Goal: Task Accomplishment & Management: Manage account settings

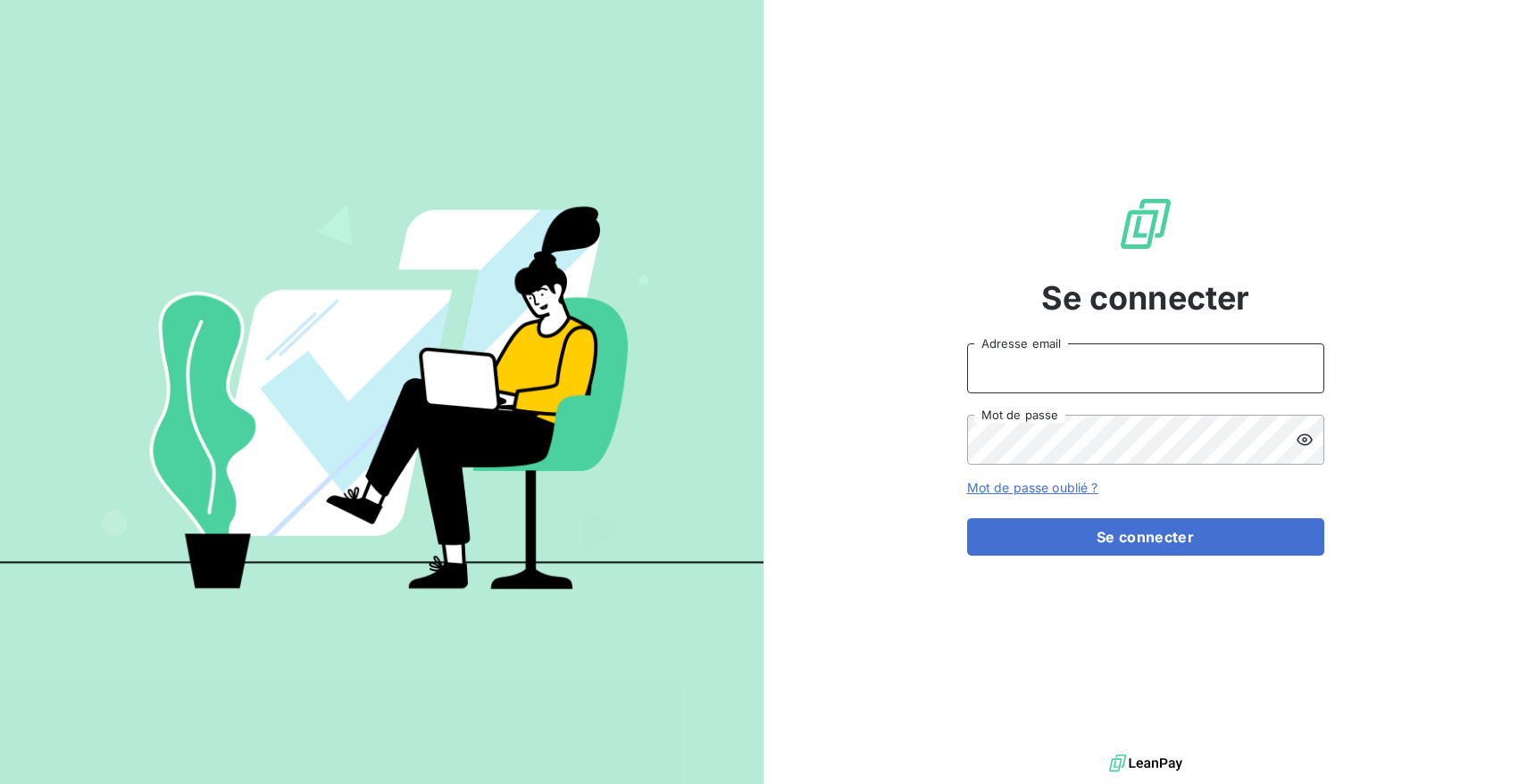
type input "[EMAIL_ADDRESS][DOMAIN_NAME]"
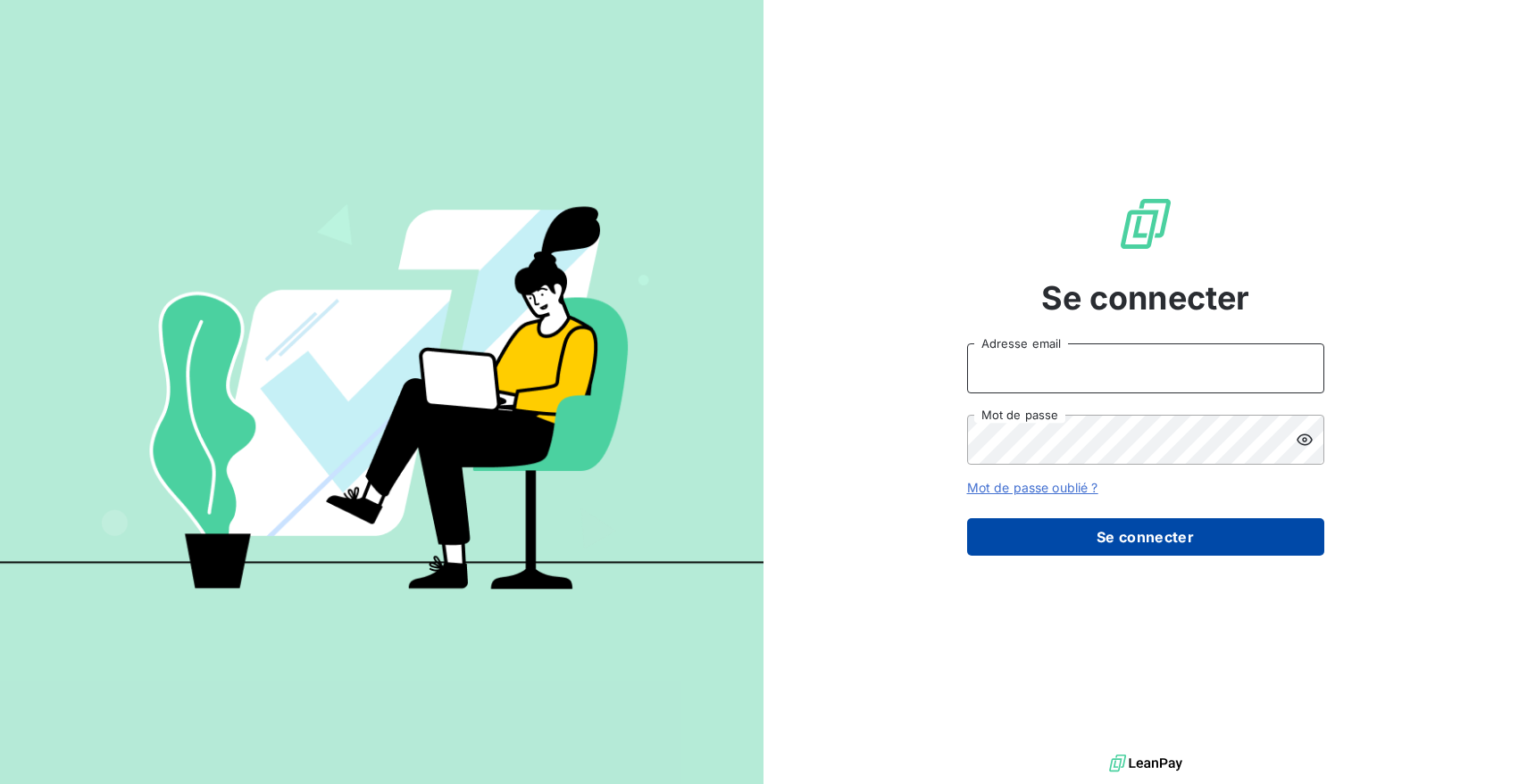
type input "[EMAIL_ADDRESS][DOMAIN_NAME]"
click at [1180, 536] on button "Se connecter" at bounding box center [1145, 537] width 357 height 37
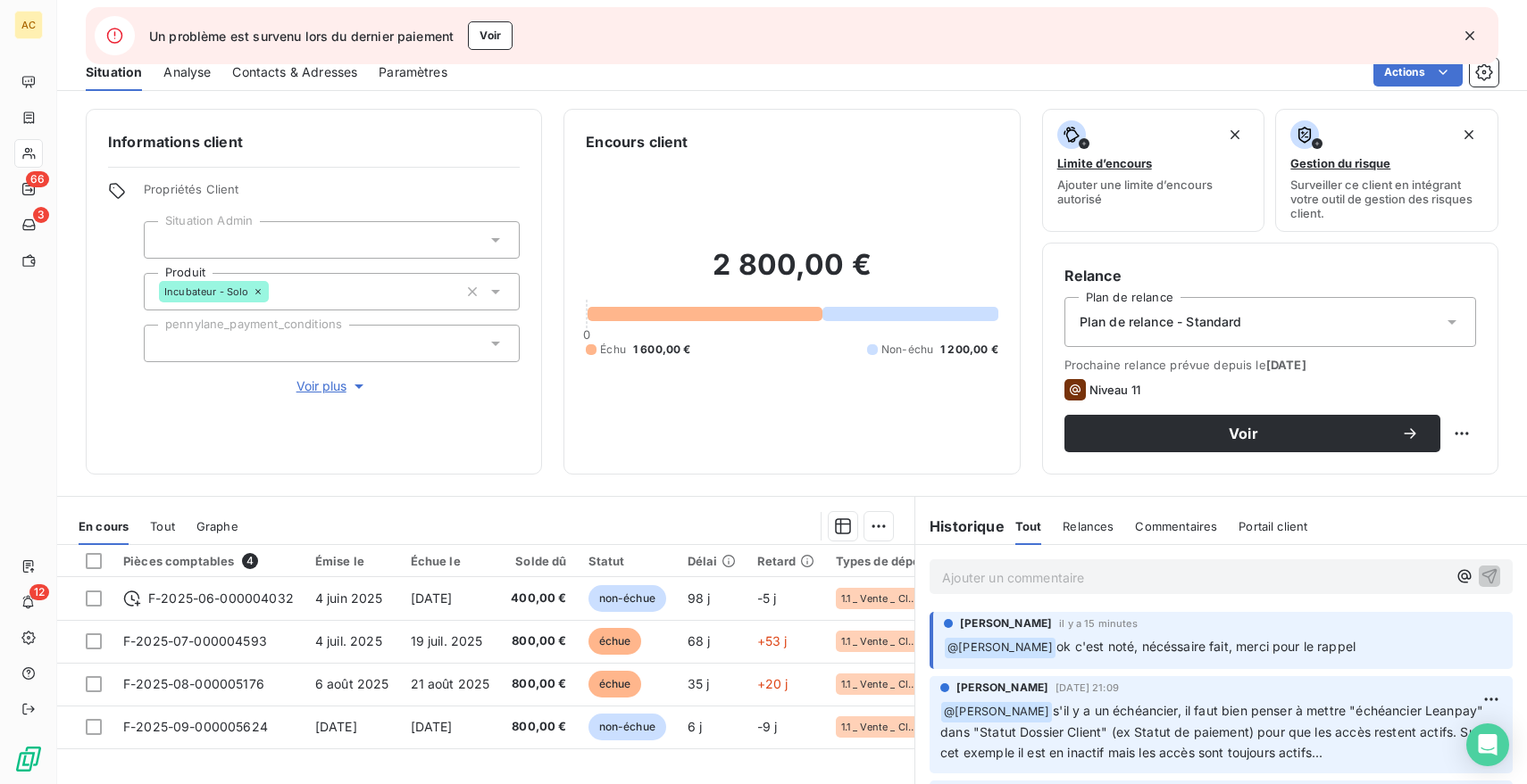
click at [1471, 35] on icon "button" at bounding box center [1469, 35] width 18 height 18
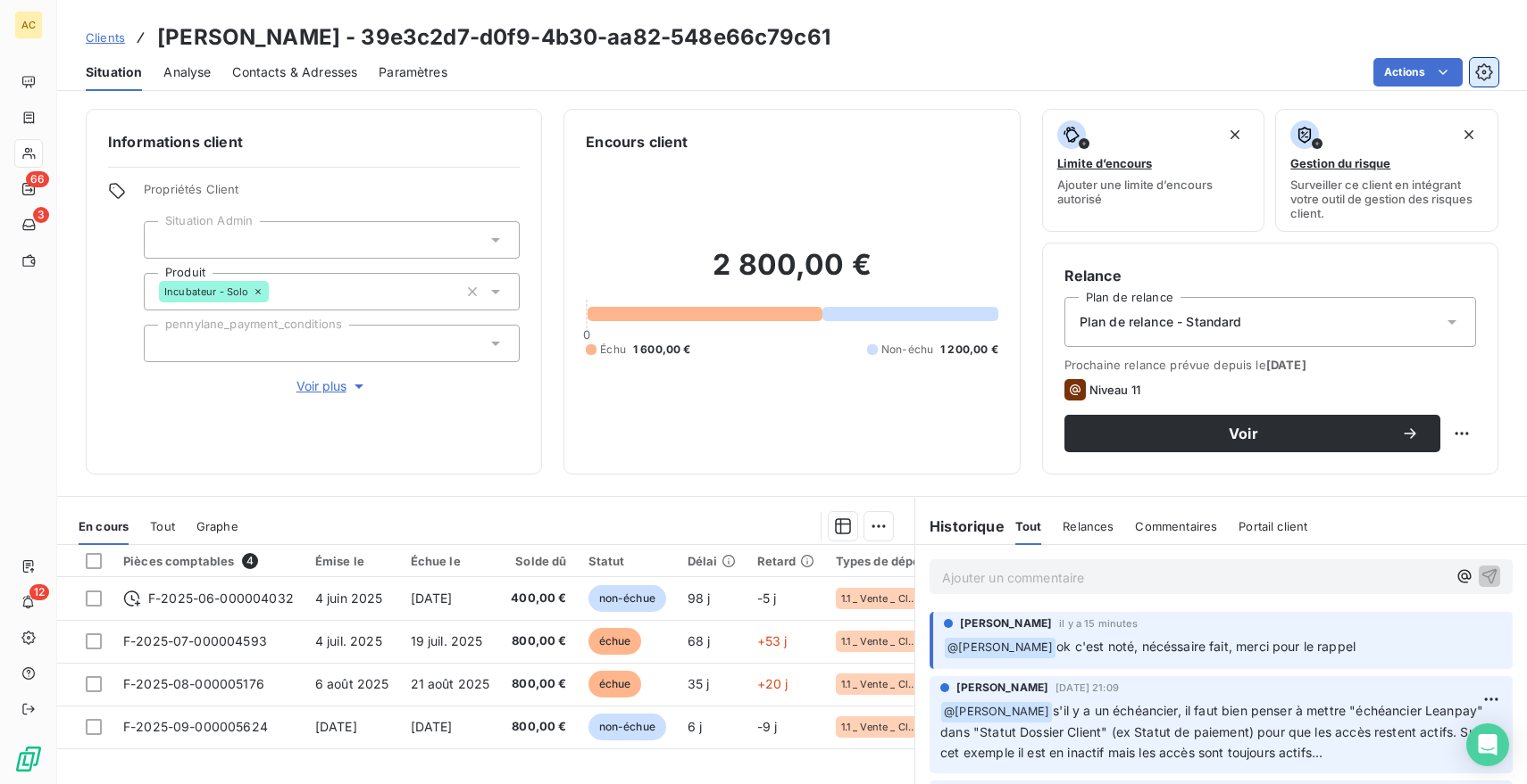
click at [1485, 80] on icon "button" at bounding box center [1483, 71] width 18 height 18
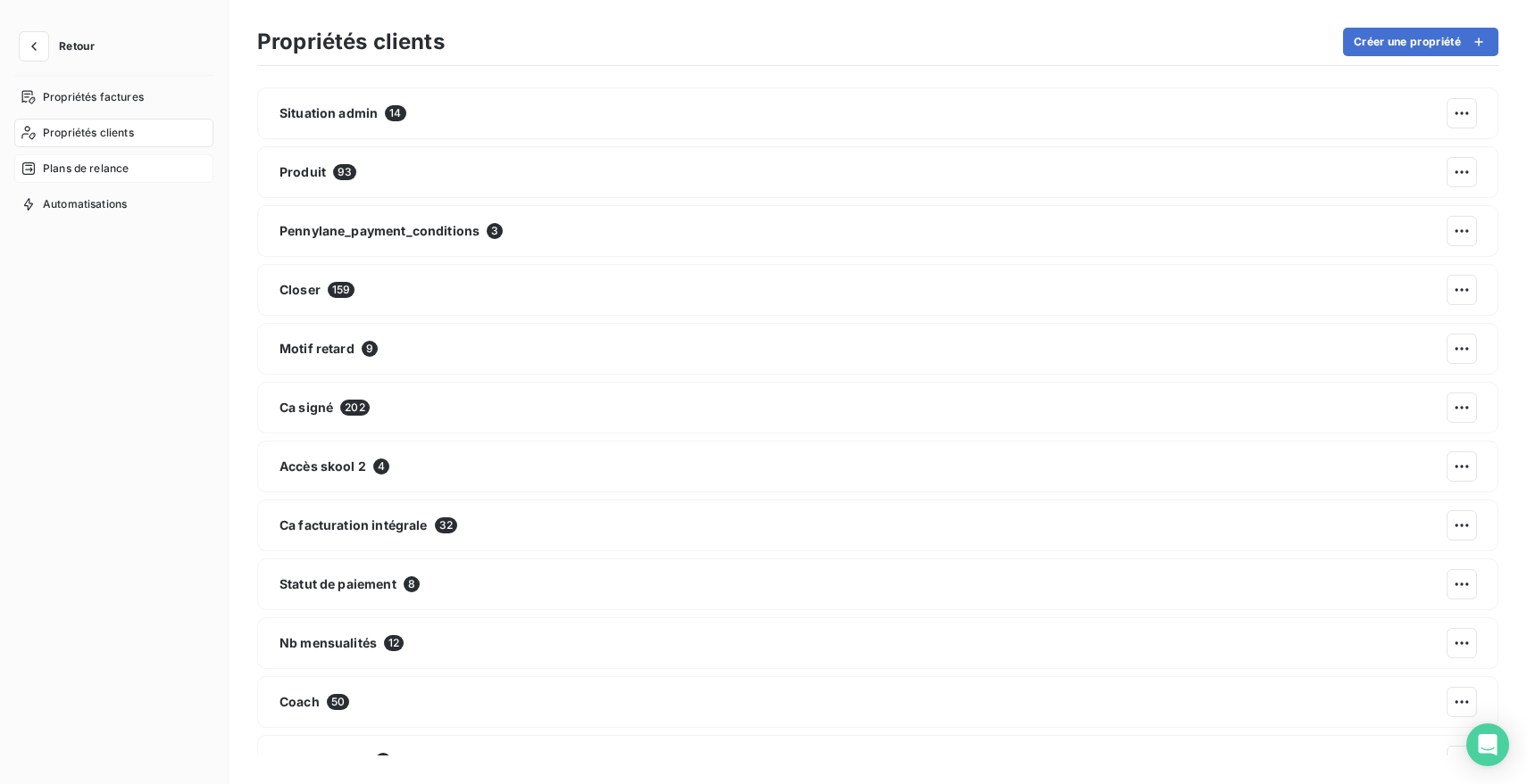
click at [99, 169] on span "Plans de relance" at bounding box center [85, 168] width 85 height 16
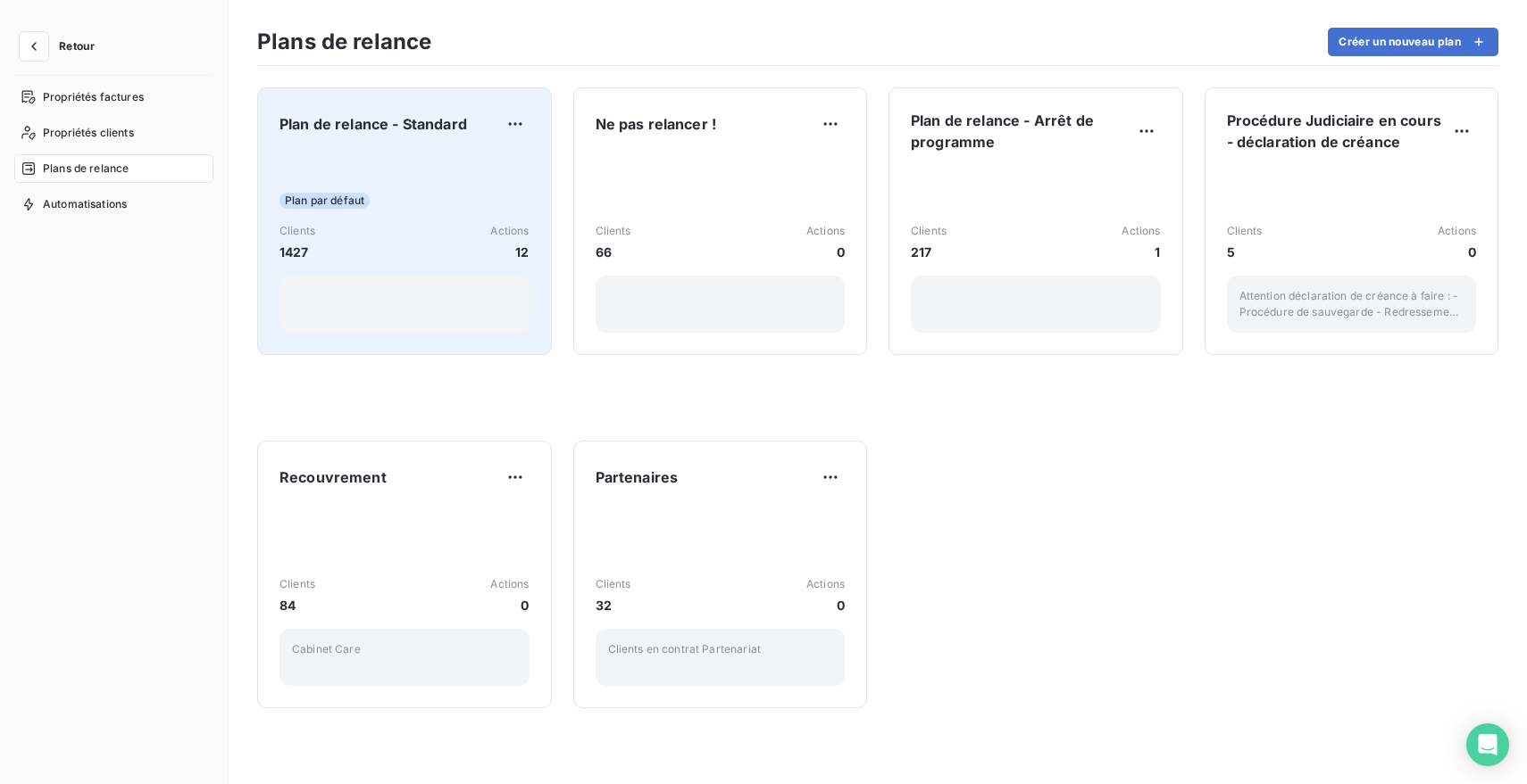
click at [447, 147] on div "Plan de relance - Standard Plan par défaut Clients 1427 Actions 12" at bounding box center [404, 221] width 250 height 223
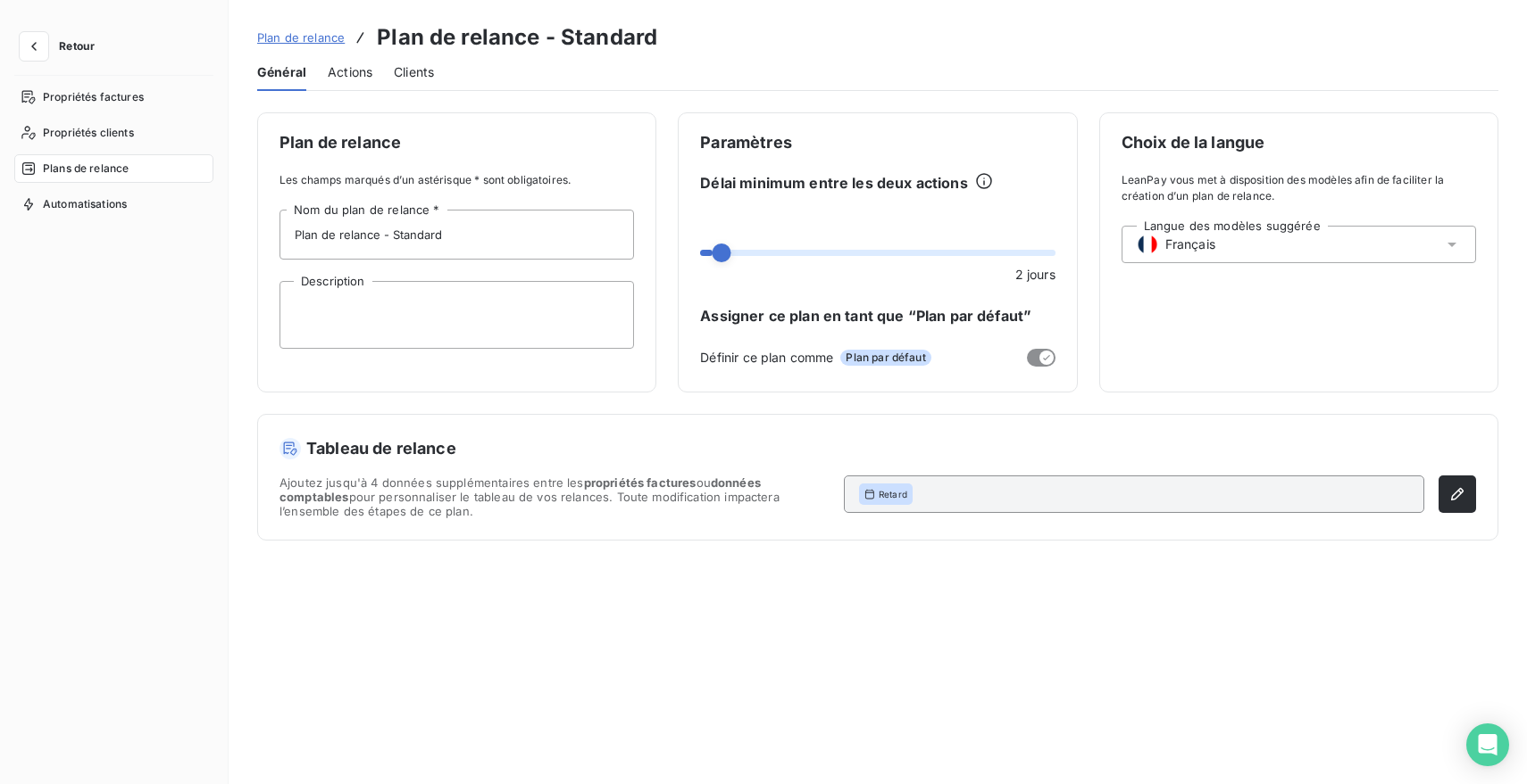
click at [338, 71] on span "Actions" at bounding box center [350, 71] width 45 height 18
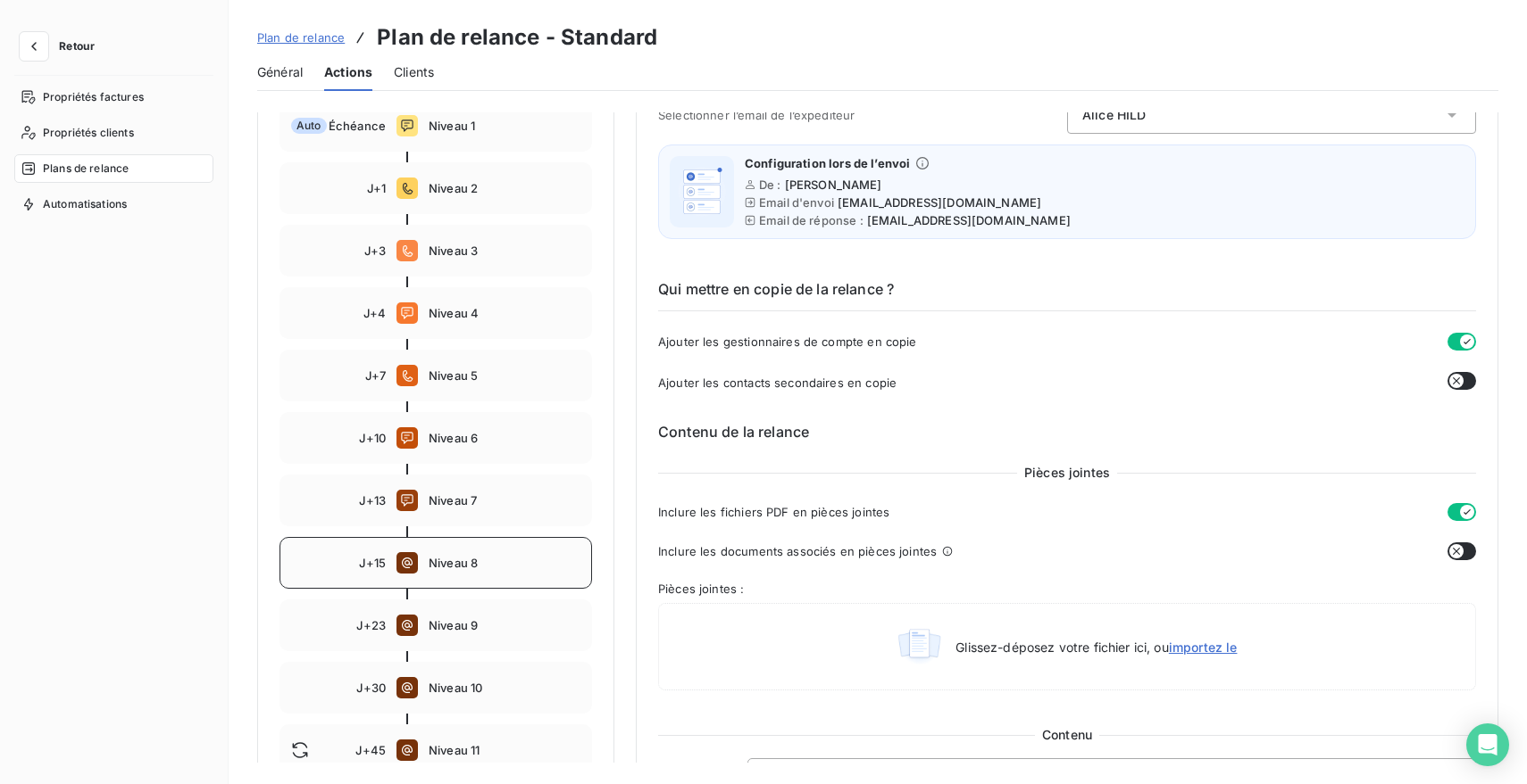
scroll to position [288, 0]
click at [433, 627] on span "Niveau 9" at bounding box center [504, 626] width 151 height 14
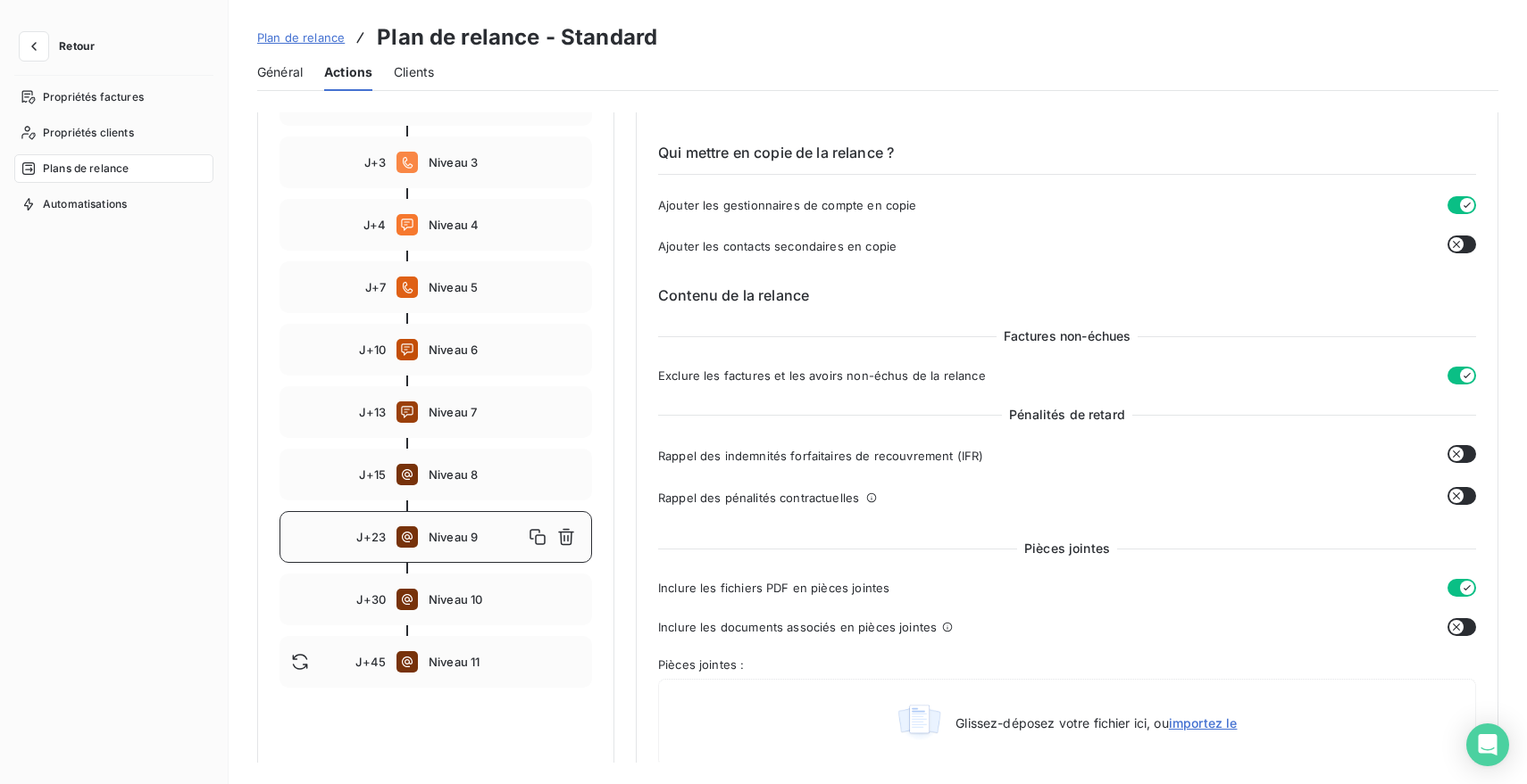
scroll to position [373, 0]
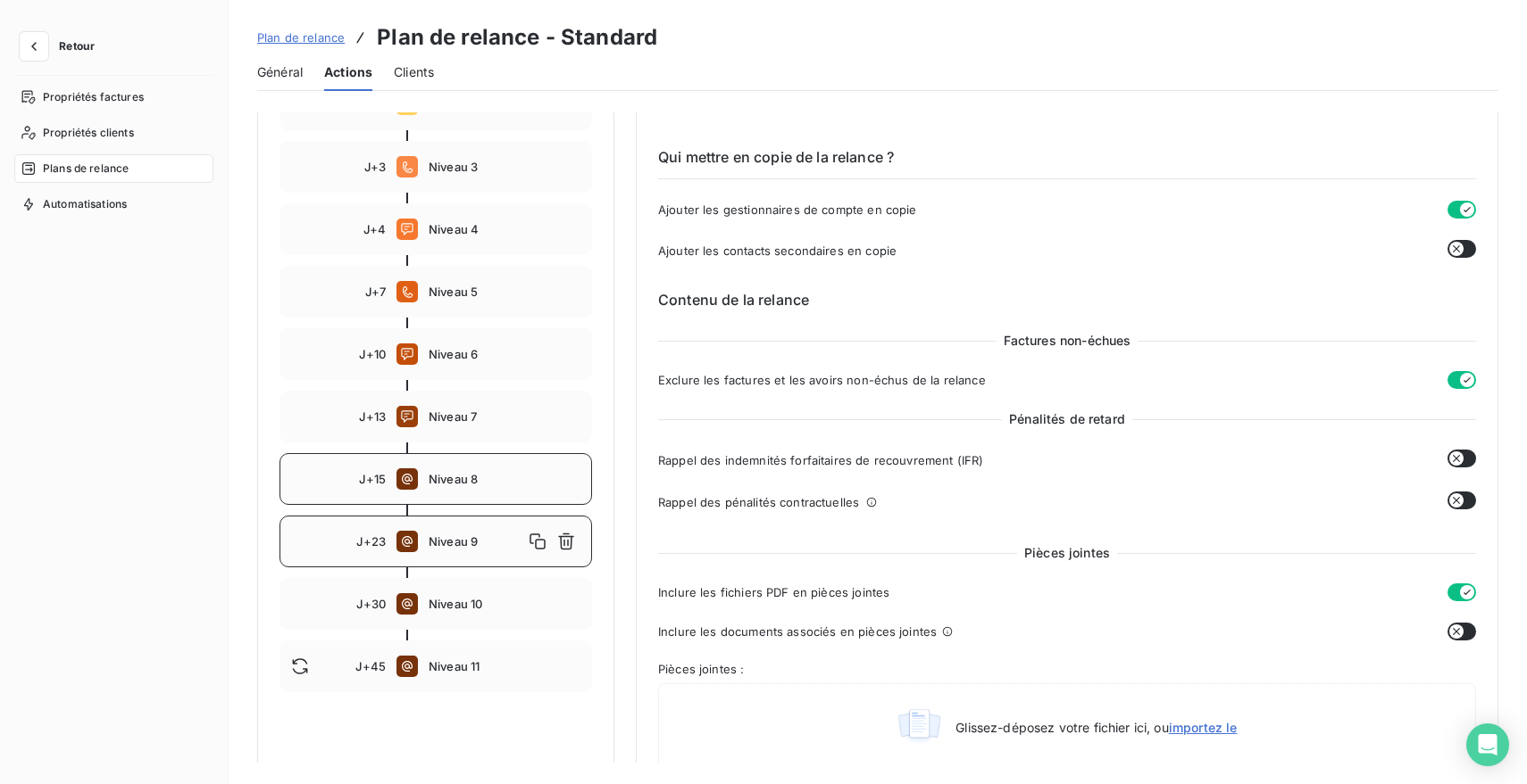
click at [463, 482] on span "Niveau 8" at bounding box center [504, 479] width 151 height 14
type input "15"
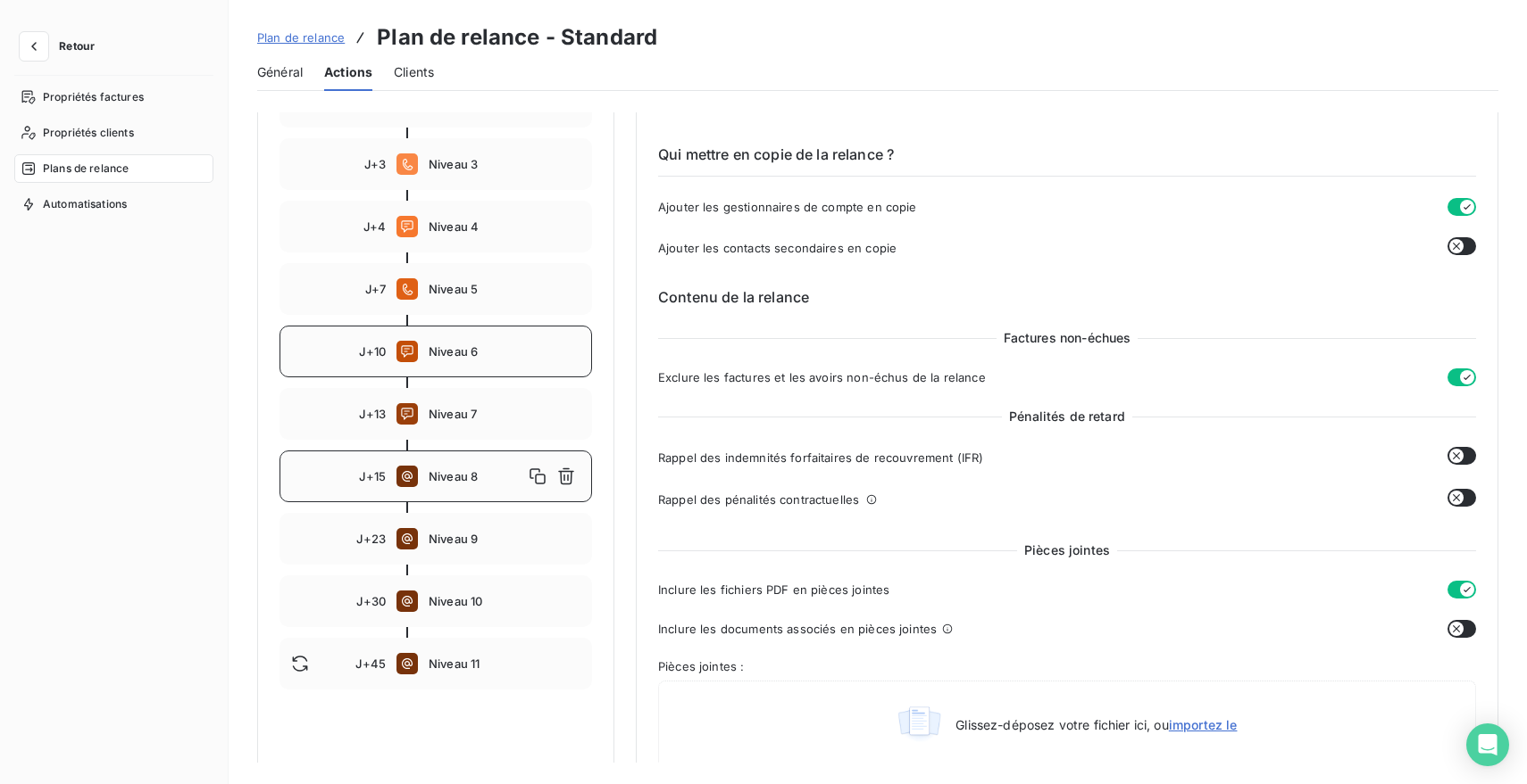
scroll to position [398, 0]
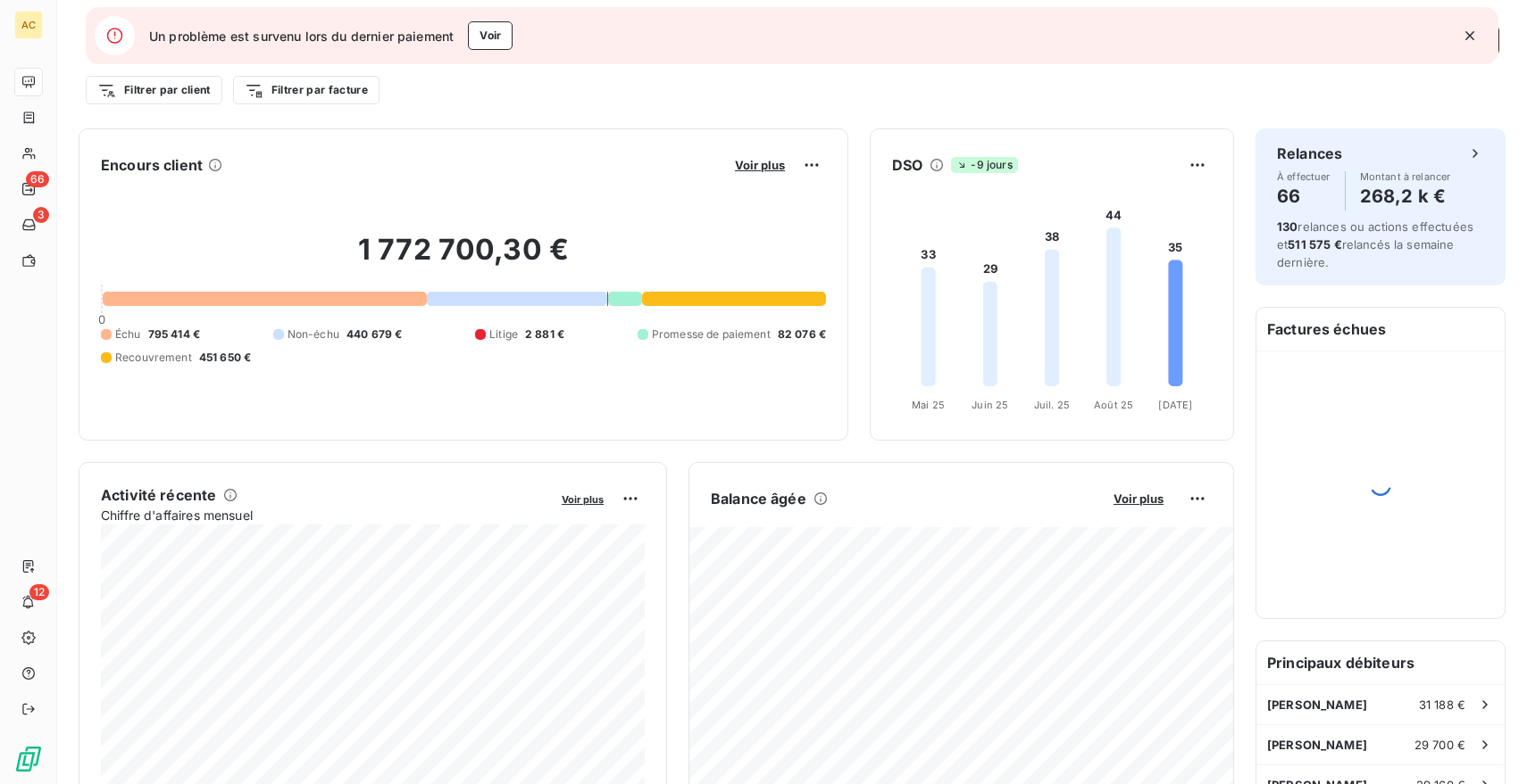
click at [1468, 34] on icon "button" at bounding box center [1469, 36] width 9 height 9
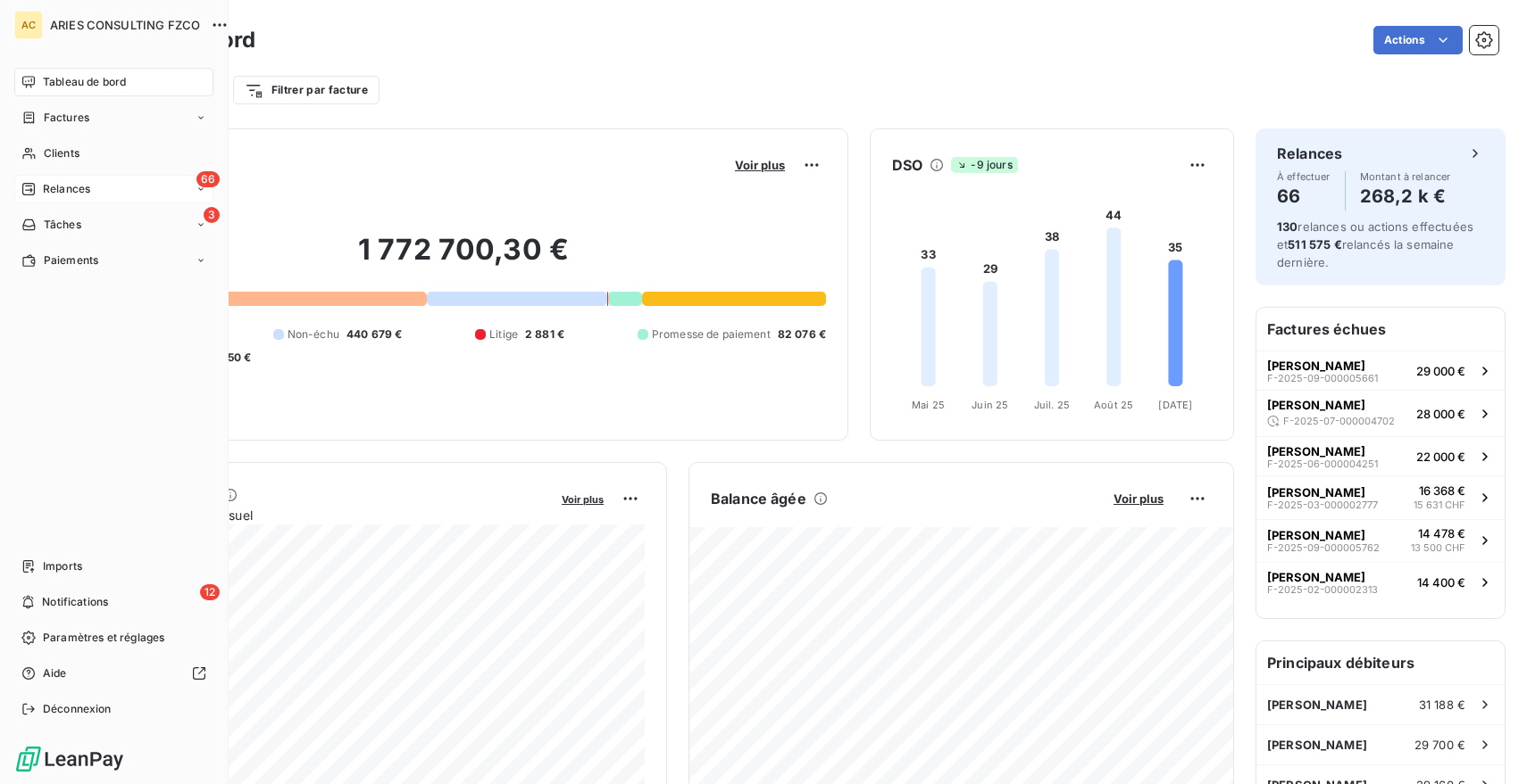
click at [34, 183] on icon at bounding box center [28, 188] width 12 height 12
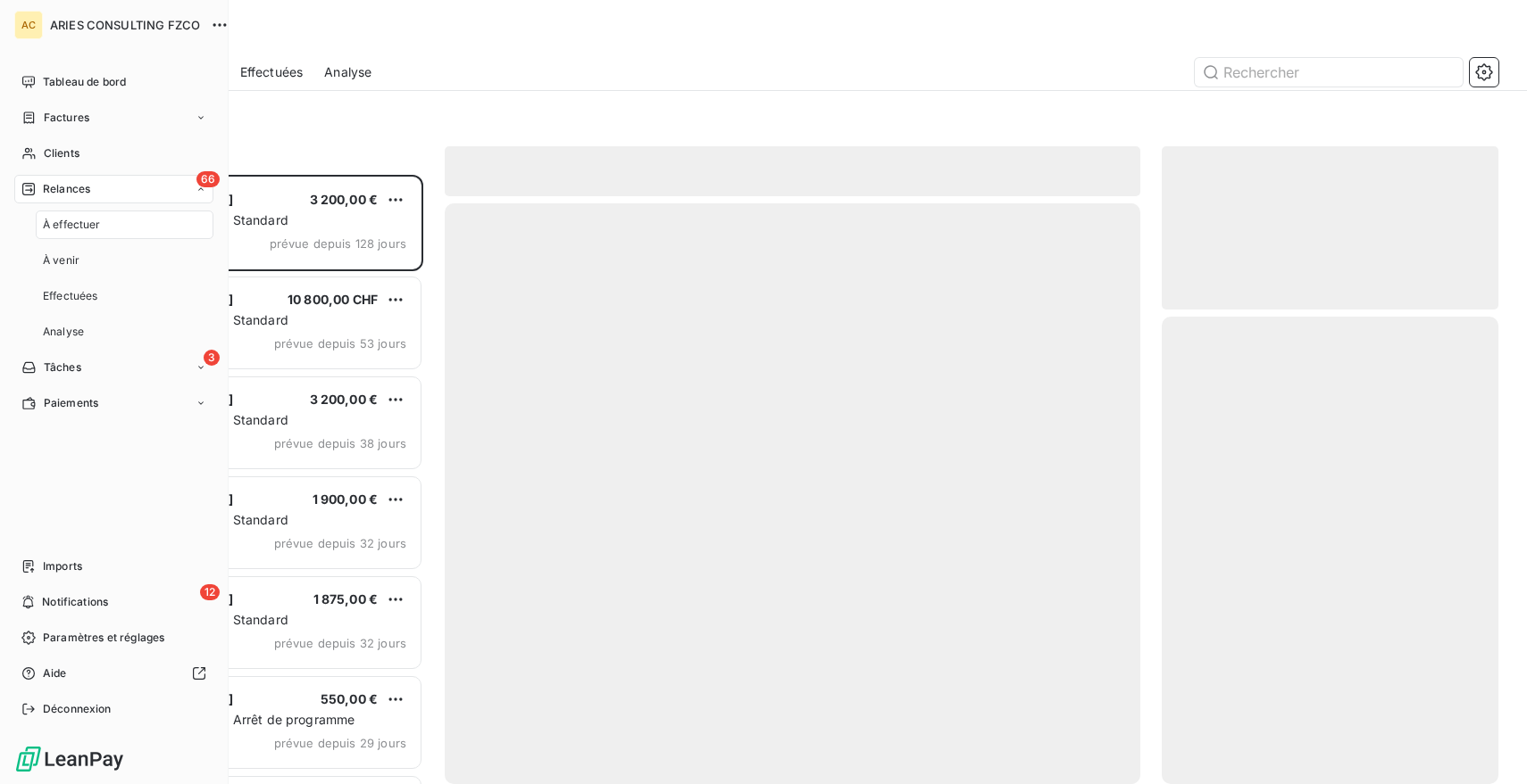
scroll to position [610, 337]
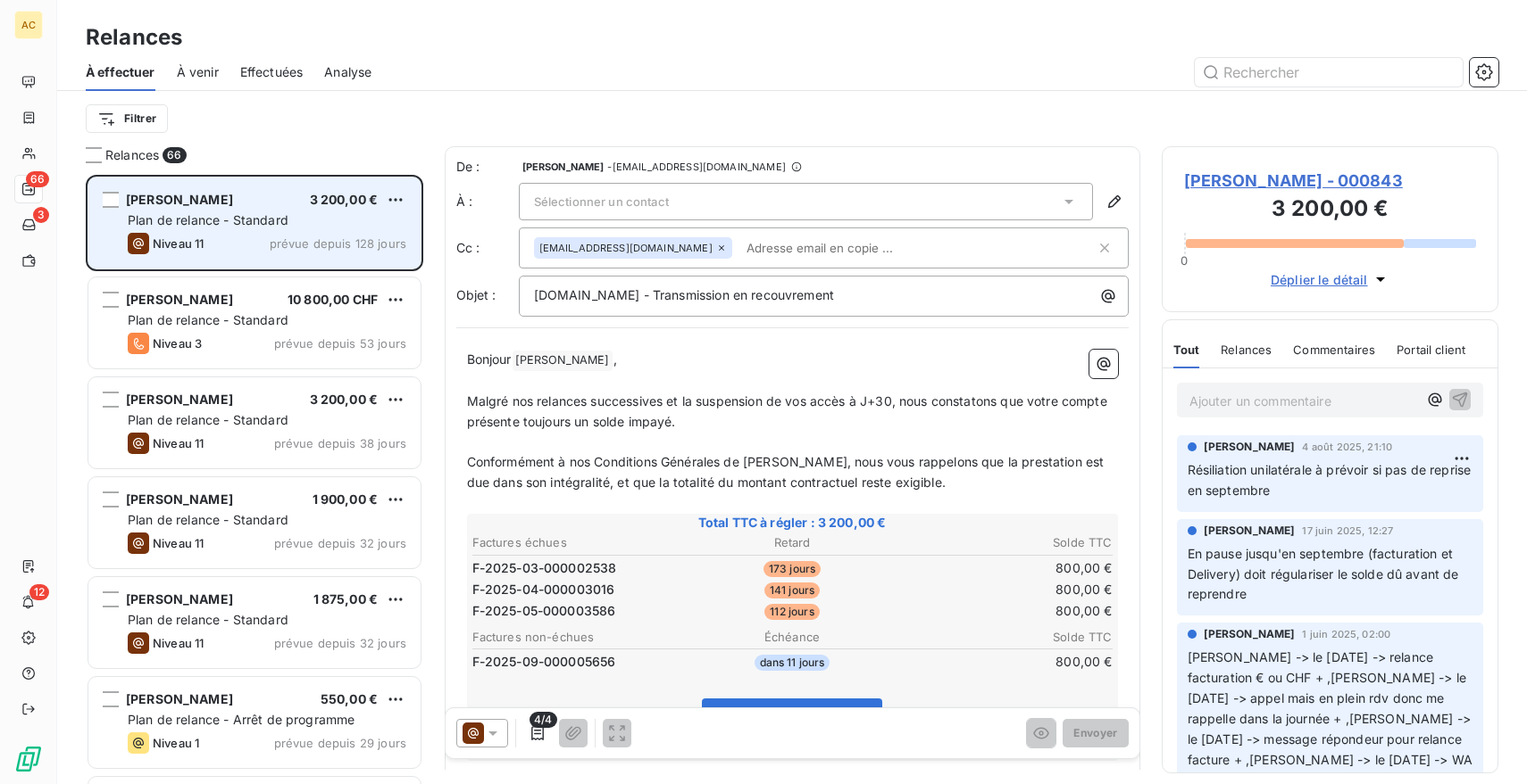
click at [362, 243] on span "prévue depuis 128 jours" at bounding box center [337, 243] width 136 height 14
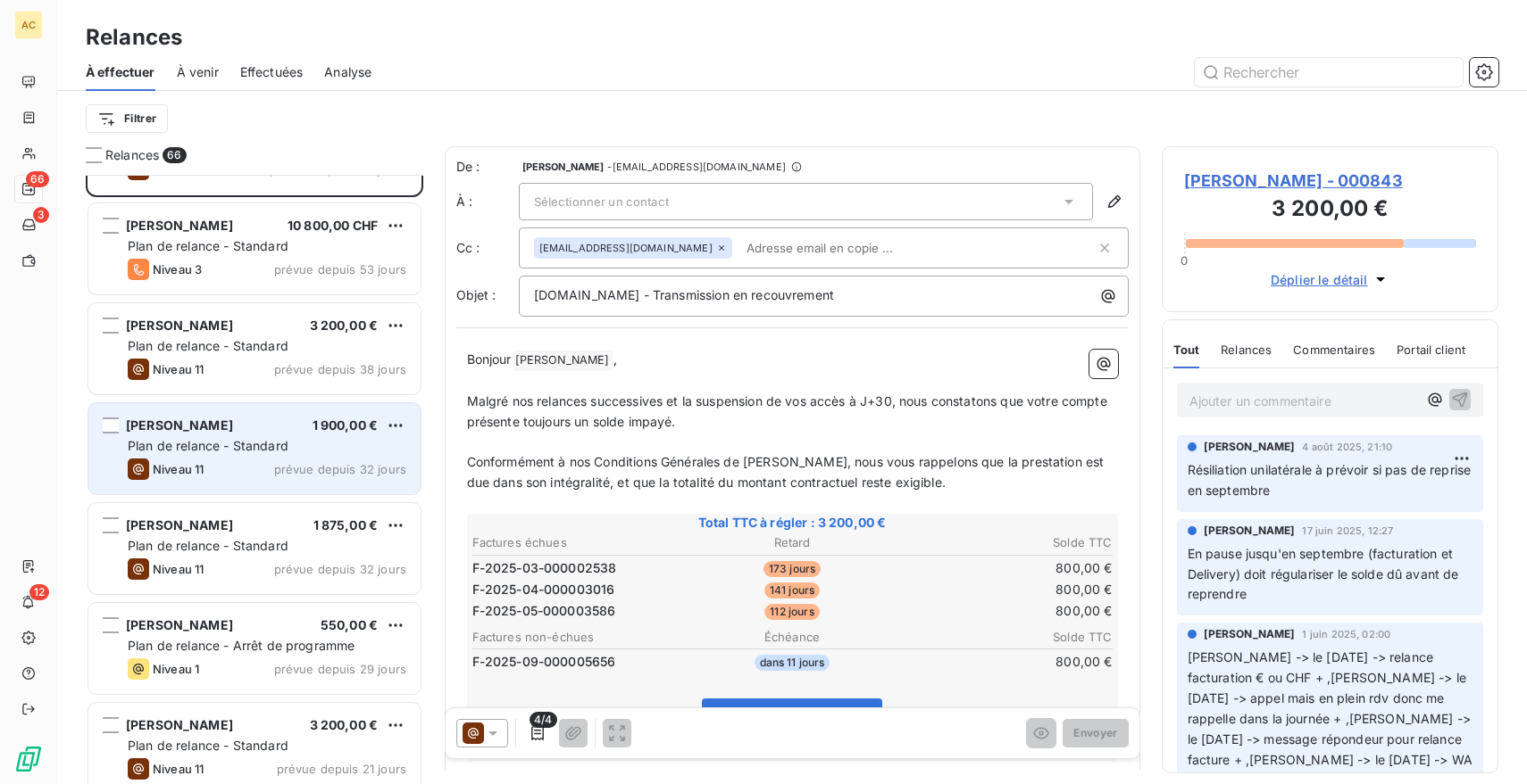
scroll to position [0, 0]
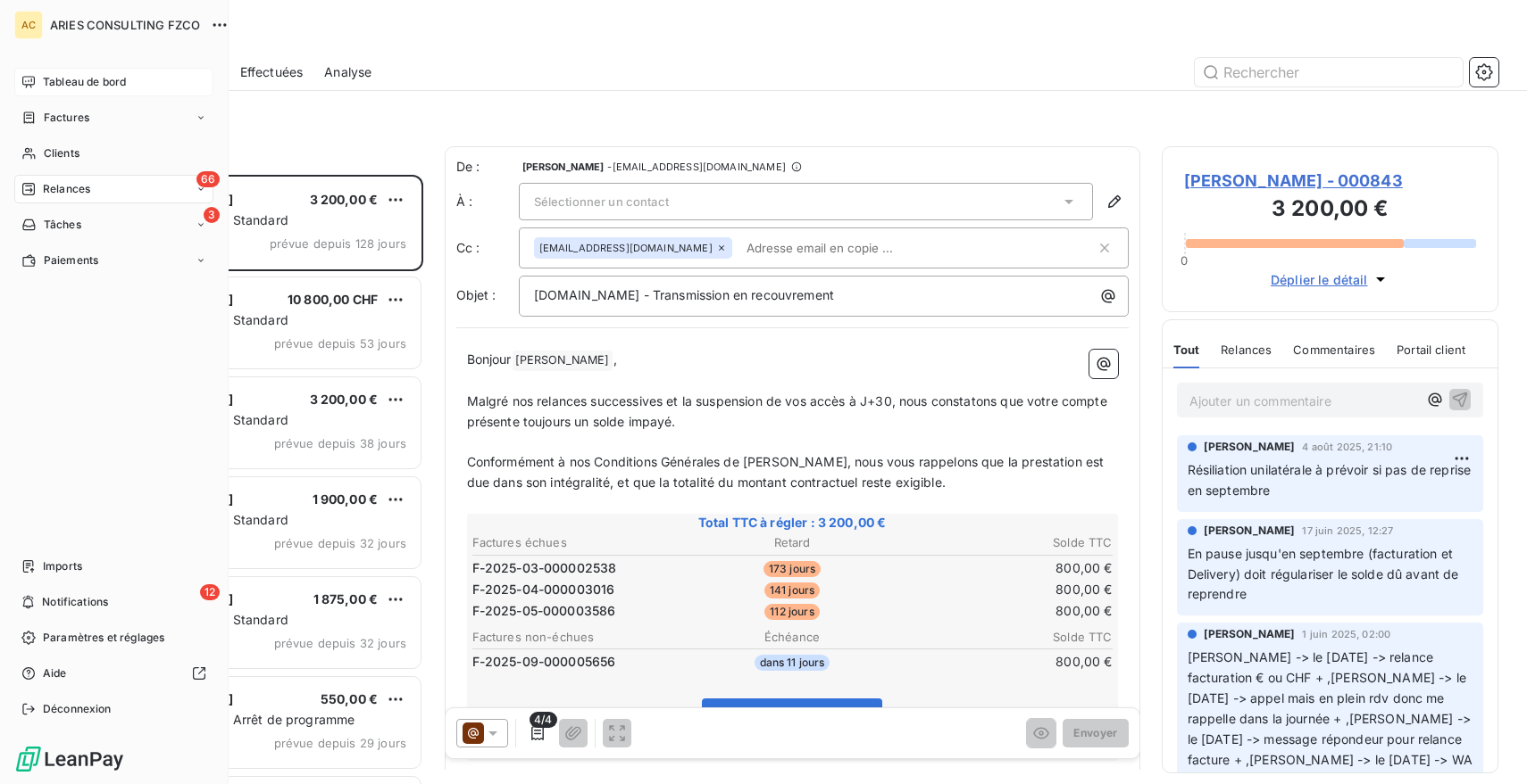
click at [65, 84] on span "Tableau de bord" at bounding box center [84, 82] width 83 height 16
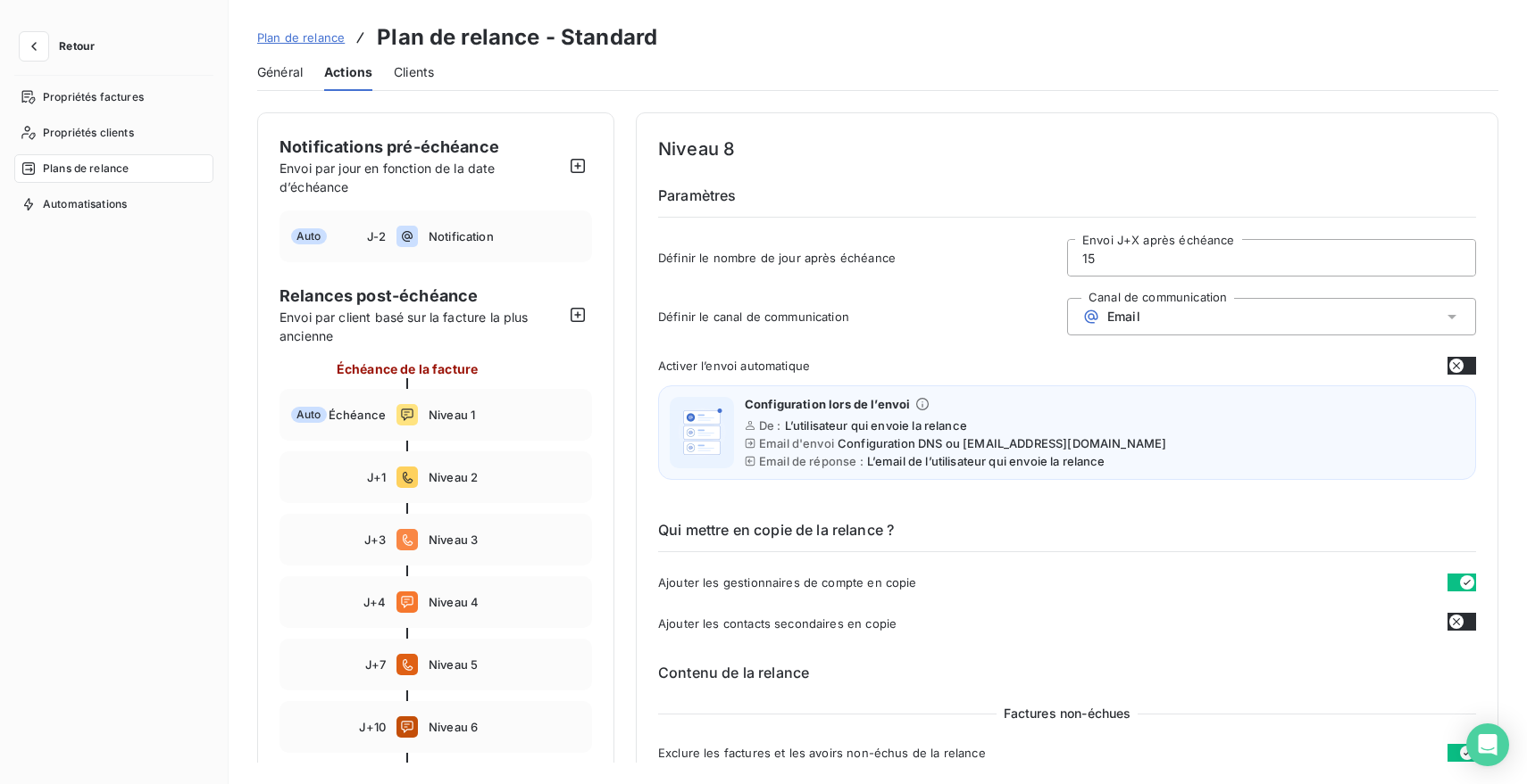
scroll to position [398, 0]
